Goal: Register for event/course

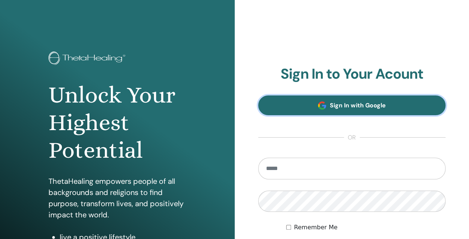
click at [338, 108] on span "Sign In with Google" at bounding box center [358, 105] width 56 height 8
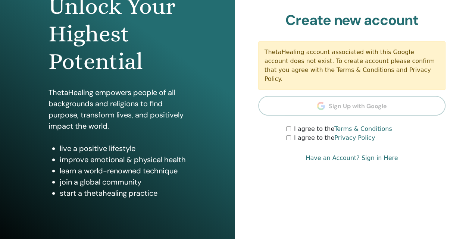
scroll to position [75, 0]
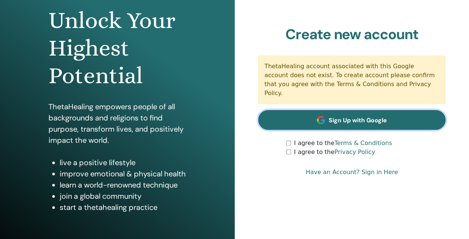
click at [353, 116] on span "Sign Up with Google" at bounding box center [358, 120] width 58 height 8
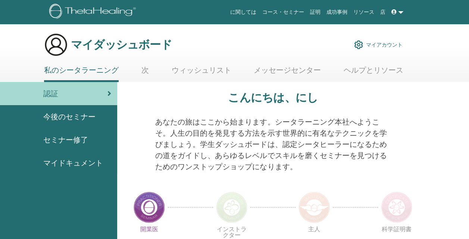
click at [143, 67] on link "次" at bounding box center [144, 73] width 7 height 15
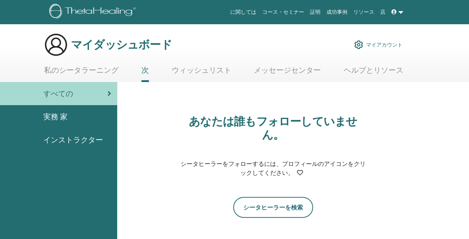
click at [188, 68] on link "ウィッシュリスト" at bounding box center [202, 73] width 60 height 15
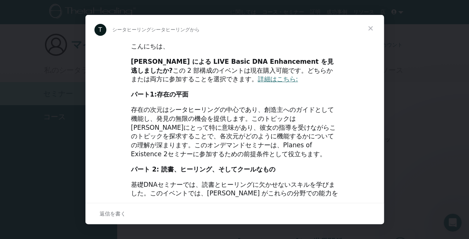
click at [386, 26] on div "Intercom Messenger" at bounding box center [234, 119] width 469 height 239
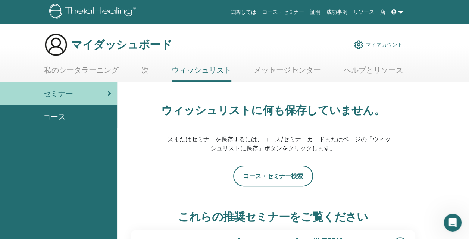
click at [399, 46] on font "マイアカウント" at bounding box center [384, 44] width 37 height 7
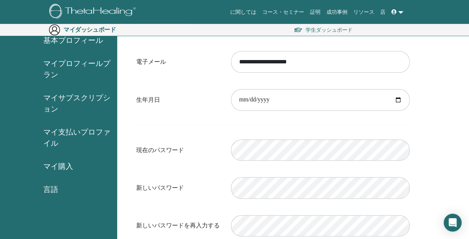
scroll to position [37, 0]
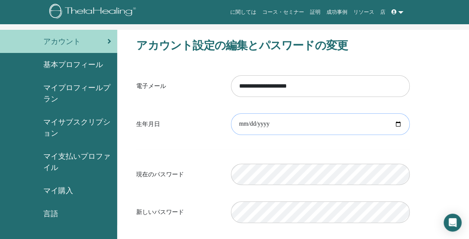
click at [284, 123] on input "date" at bounding box center [320, 124] width 179 height 22
click at [260, 128] on input "date" at bounding box center [320, 124] width 179 height 22
click at [261, 125] on input "date" at bounding box center [320, 124] width 179 height 22
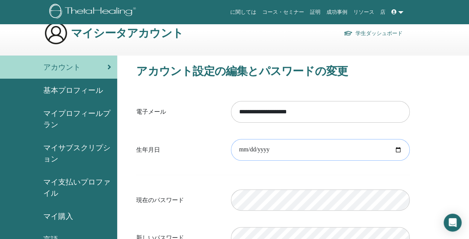
scroll to position [0, 0]
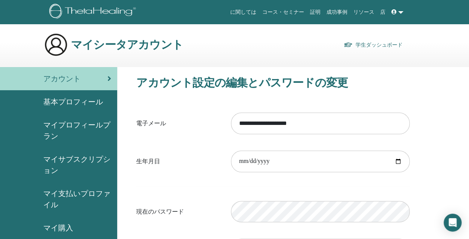
click at [75, 85] on link "アカウント" at bounding box center [58, 78] width 117 height 23
click at [84, 74] on div "アカウント" at bounding box center [58, 78] width 105 height 11
click at [78, 127] on span "マイプロフィールプラン" at bounding box center [77, 130] width 68 height 22
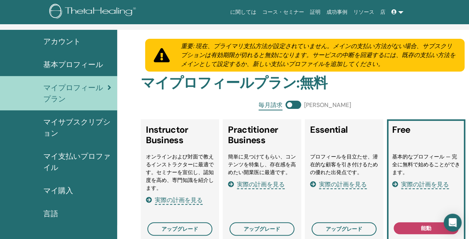
scroll to position [87, 0]
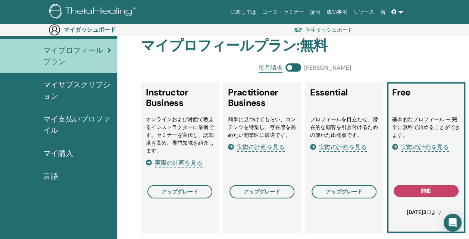
click at [78, 120] on span "マイ支払いプロファイル" at bounding box center [77, 124] width 68 height 22
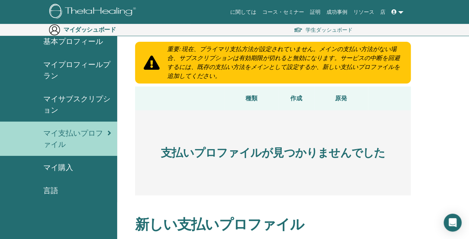
scroll to position [87, 0]
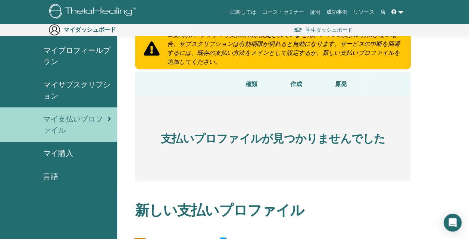
click at [62, 154] on span "マイ購入" at bounding box center [58, 153] width 30 height 11
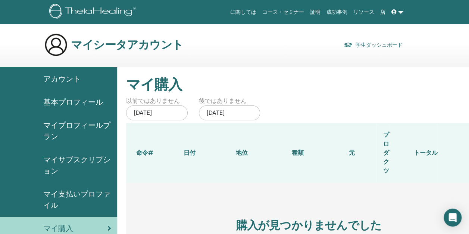
click at [60, 79] on span "アカウント" at bounding box center [61, 78] width 37 height 11
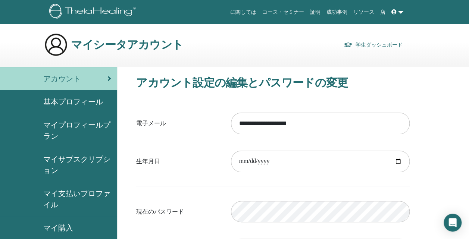
click at [55, 40] on img at bounding box center [56, 45] width 24 height 24
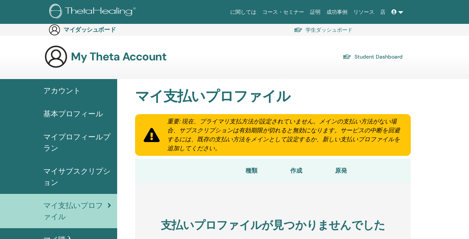
scroll to position [86, 0]
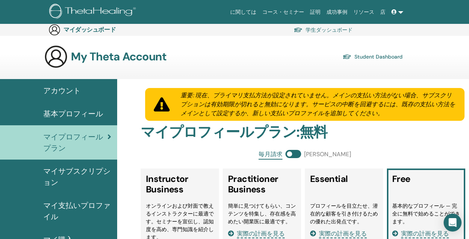
scroll to position [86, 0]
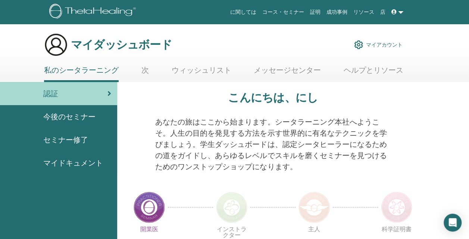
click at [140, 72] on ul "私のシータラーニング 次 ウィッシュリスト メッセージセンター ヘルプとリソース" at bounding box center [223, 74] width 359 height 16
click at [144, 69] on link "次" at bounding box center [144, 73] width 7 height 15
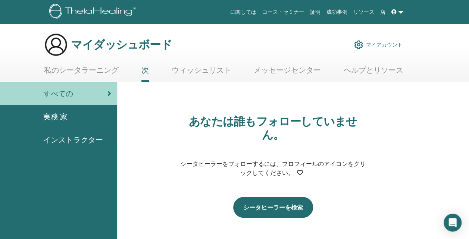
click at [273, 197] on link "シータヒーラーを検索" at bounding box center [273, 207] width 80 height 21
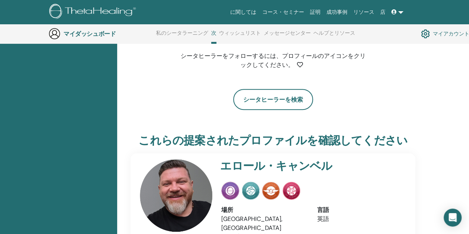
scroll to position [169, 0]
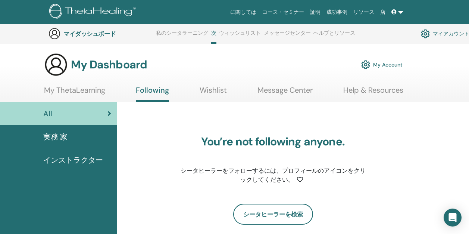
scroll to position [169, 0]
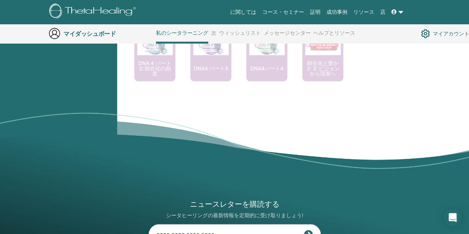
scroll to position [728, 0]
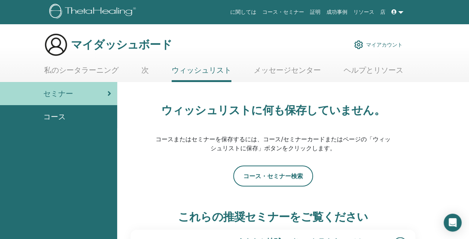
click at [92, 71] on link "私のシータラーニング" at bounding box center [81, 73] width 75 height 15
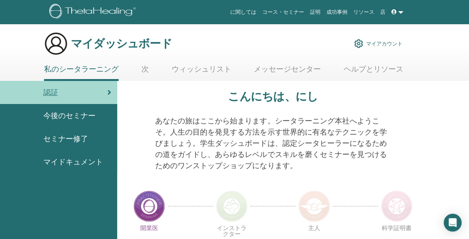
scroll to position [0, 0]
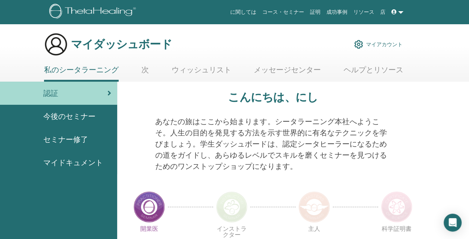
click at [72, 160] on span "マイドキュメント" at bounding box center [73, 162] width 60 height 11
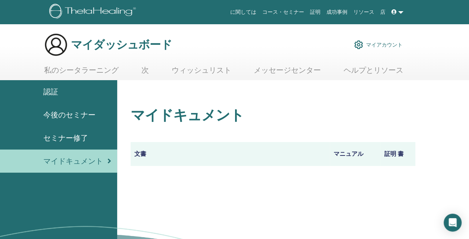
click at [49, 92] on span "認証" at bounding box center [50, 91] width 15 height 11
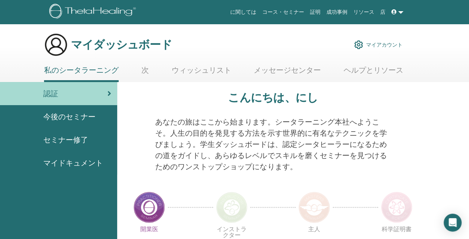
click at [55, 72] on link "私のシータラーニング" at bounding box center [81, 74] width 75 height 16
click at [142, 71] on link "次" at bounding box center [144, 73] width 7 height 15
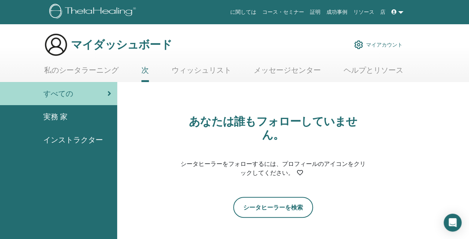
click at [190, 72] on link "ウィッシュリスト" at bounding box center [202, 73] width 60 height 15
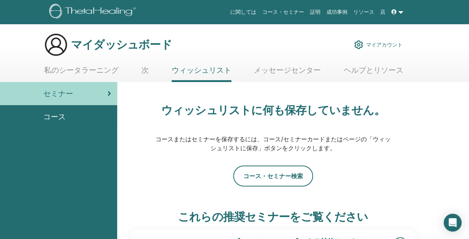
click at [133, 70] on ul "私のシータラーニング 次 ウィッシュリスト メッセージセンター ヘルプとリソース" at bounding box center [223, 74] width 359 height 16
click at [142, 68] on ul "私のシータラーニング 次 ウィッシュリスト メッセージセンター ヘルプとリソース" at bounding box center [223, 74] width 359 height 16
click at [145, 71] on link "次" at bounding box center [144, 73] width 7 height 15
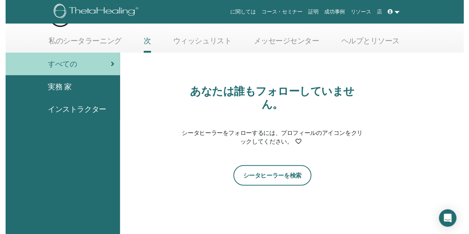
scroll to position [131, 0]
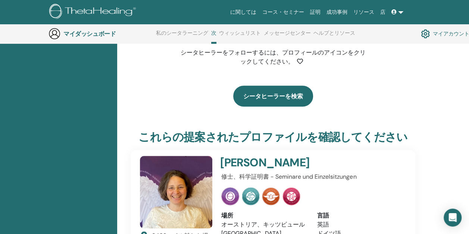
click at [244, 85] on link "シータヒーラーを検索" at bounding box center [273, 95] width 80 height 21
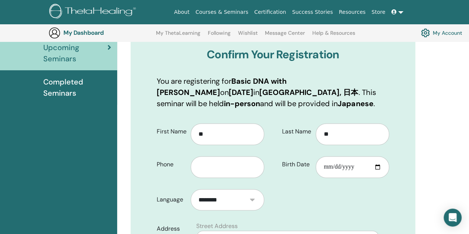
scroll to position [93, 0]
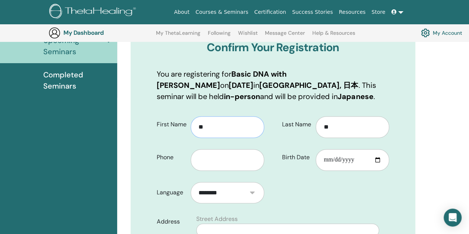
click at [216, 126] on input "**" at bounding box center [227, 127] width 73 height 22
type input "*"
type input "******"
click at [345, 122] on input "**" at bounding box center [352, 127] width 73 height 22
type input "*"
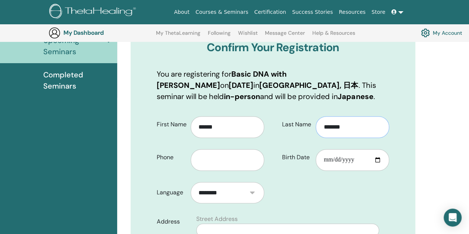
type input "*******"
click at [215, 161] on input "text" at bounding box center [227, 160] width 73 height 22
type input "**********"
select select "**"
drag, startPoint x: 359, startPoint y: 153, endPoint x: 360, endPoint y: 147, distance: 6.2
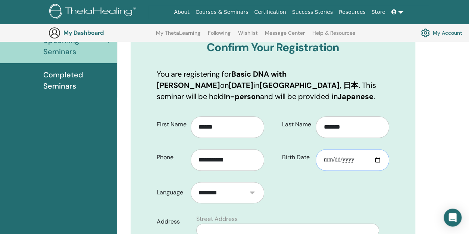
click at [360, 147] on div at bounding box center [355, 157] width 79 height 27
click at [332, 162] on input "Birth Date" at bounding box center [352, 160] width 73 height 22
click at [341, 156] on input "Birth Date" at bounding box center [352, 160] width 73 height 22
type input "**********"
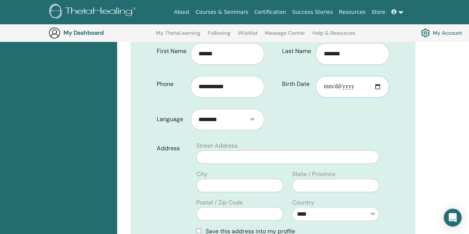
scroll to position [167, 0]
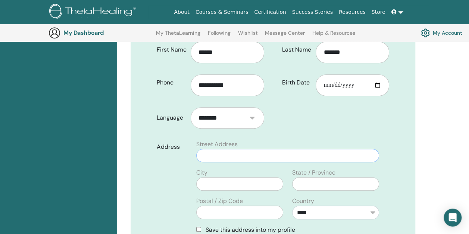
click at [223, 157] on input "text" at bounding box center [287, 154] width 183 height 13
type input "*"
type input "********"
click at [227, 180] on input "text" at bounding box center [239, 183] width 87 height 13
type input "****"
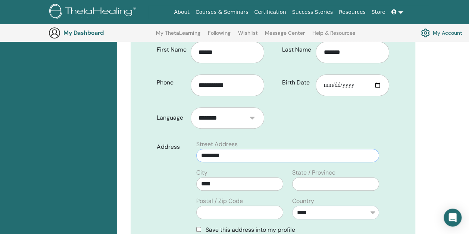
click at [269, 157] on input "********" at bounding box center [287, 154] width 183 height 13
type input "*"
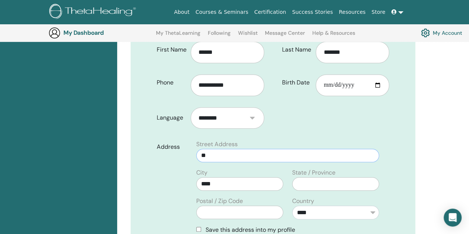
type input "*"
type input "**********"
click at [260, 178] on input "****" at bounding box center [239, 183] width 87 height 13
type input "*"
type input "*******"
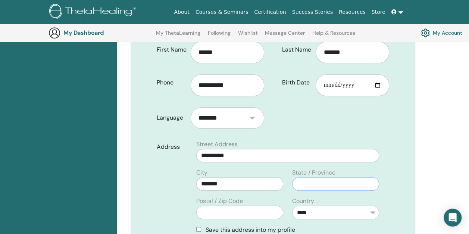
click at [326, 180] on input "text" at bounding box center [335, 183] width 87 height 13
type input "*****"
click at [232, 213] on input "text" at bounding box center [239, 211] width 87 height 13
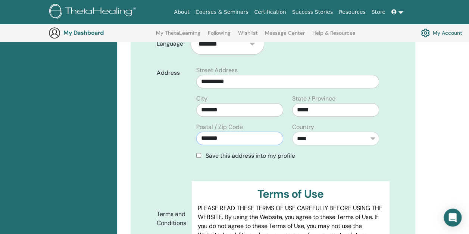
scroll to position [242, 0]
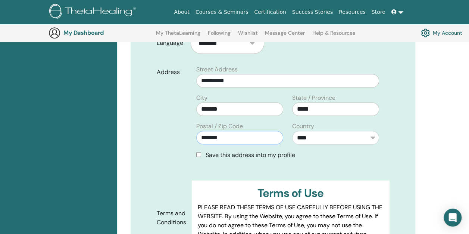
type input "*******"
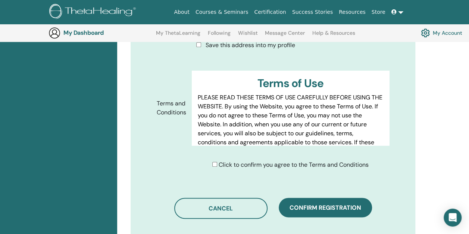
scroll to position [354, 0]
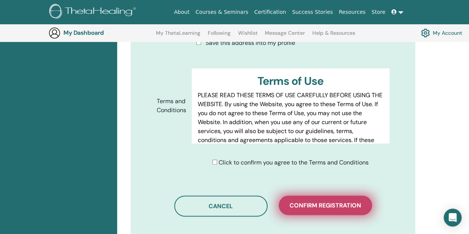
click at [318, 206] on span "Confirm registration" at bounding box center [326, 205] width 72 height 8
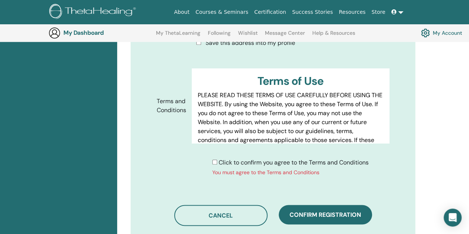
click at [210, 160] on div "Click to confirm you agree to the Terms and Conditions You must agree to the Te…" at bounding box center [293, 167] width 203 height 18
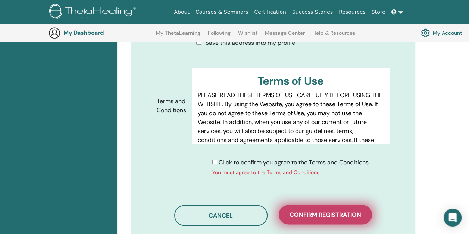
click at [307, 213] on span "Confirm registration" at bounding box center [326, 214] width 72 height 8
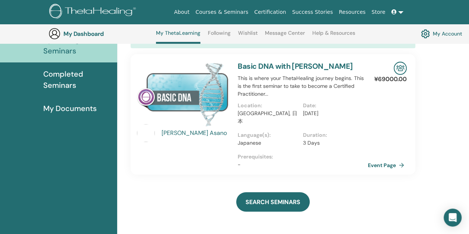
scroll to position [94, 0]
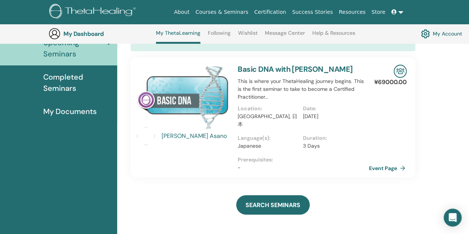
click at [395, 162] on link "Event Page" at bounding box center [388, 167] width 39 height 11
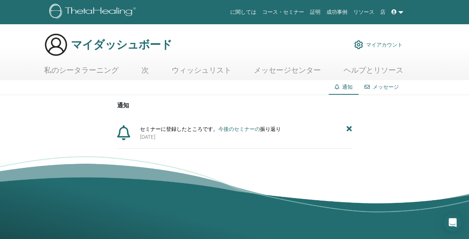
click at [91, 69] on link "私のシータラーニング" at bounding box center [81, 73] width 75 height 15
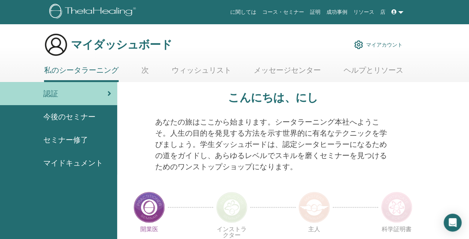
click at [146, 70] on link "次" at bounding box center [144, 73] width 7 height 15
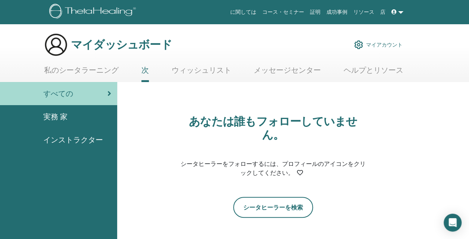
click at [90, 72] on link "私のシータラーニング" at bounding box center [81, 73] width 75 height 15
